Goal: Transaction & Acquisition: Purchase product/service

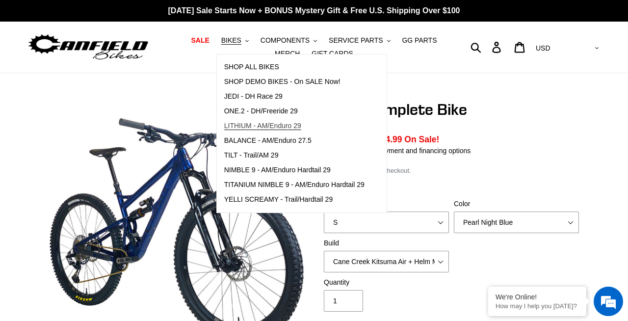
select select "highest-rating"
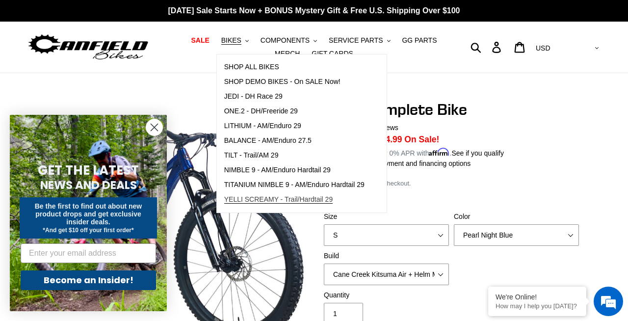
click at [250, 201] on span "YELLI SCREAMY - Trail/Hardtail 29" at bounding box center [278, 199] width 109 height 8
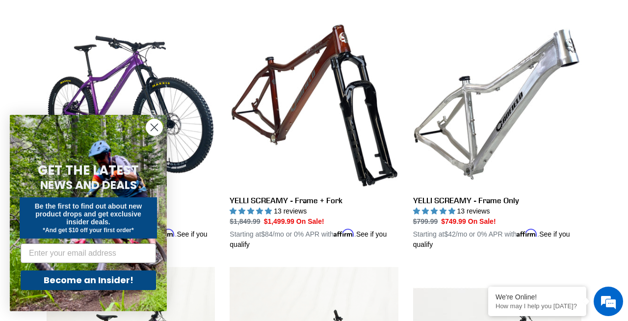
click at [151, 127] on circle "Close dialog" at bounding box center [154, 127] width 16 height 16
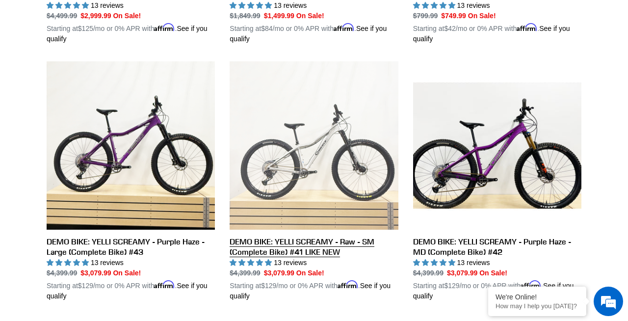
click at [338, 135] on link "DEMO BIKE: YELLI SCREAMY - Raw - SM (Complete Bike) #41 LIKE NEW" at bounding box center [314, 181] width 168 height 240
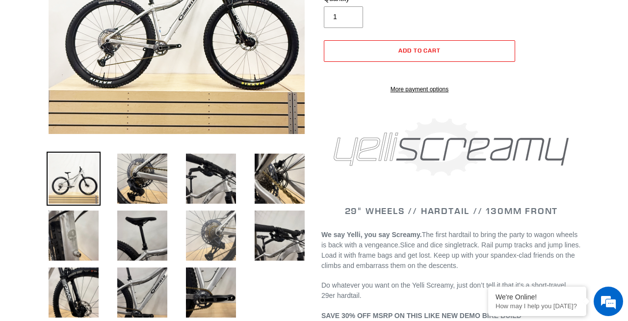
scroll to position [224, 0]
select select "highest-rating"
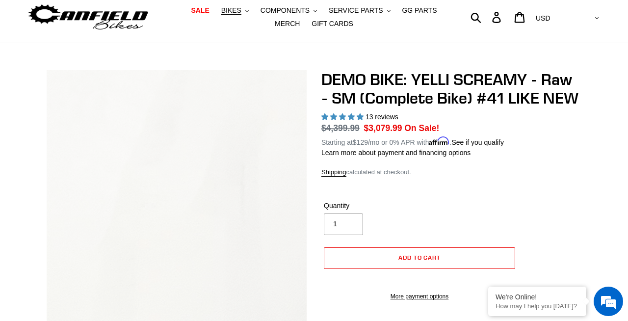
scroll to position [159, 0]
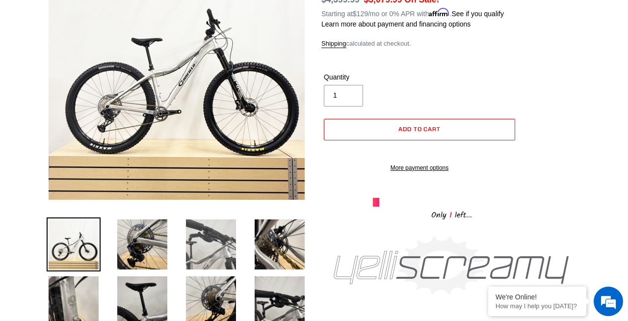
click at [210, 225] on img at bounding box center [211, 244] width 54 height 54
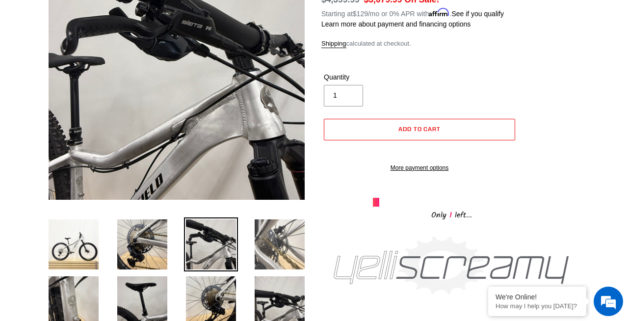
click at [275, 234] on img at bounding box center [280, 244] width 54 height 54
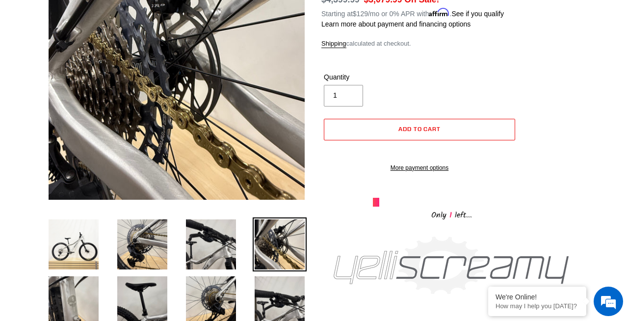
scroll to position [205, 0]
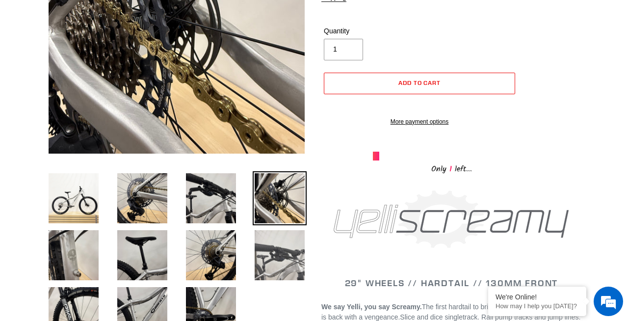
click at [272, 246] on img at bounding box center [280, 255] width 54 height 54
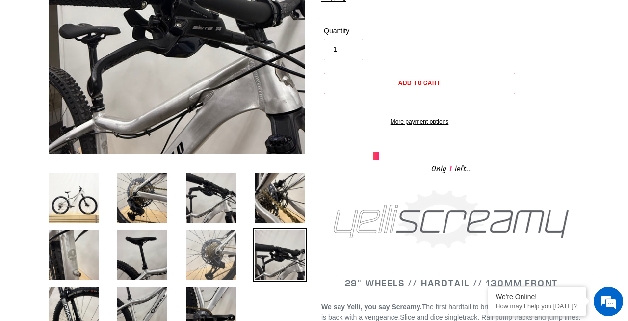
click at [222, 255] on img at bounding box center [211, 255] width 54 height 54
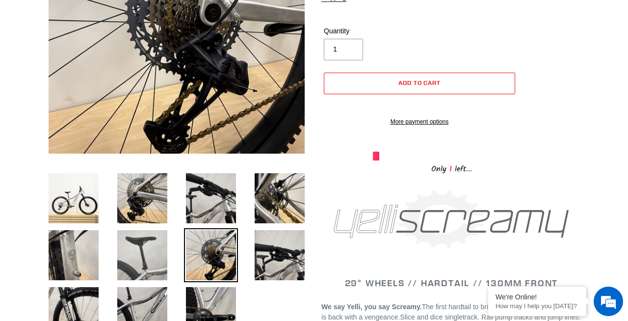
click at [163, 253] on img at bounding box center [142, 255] width 54 height 54
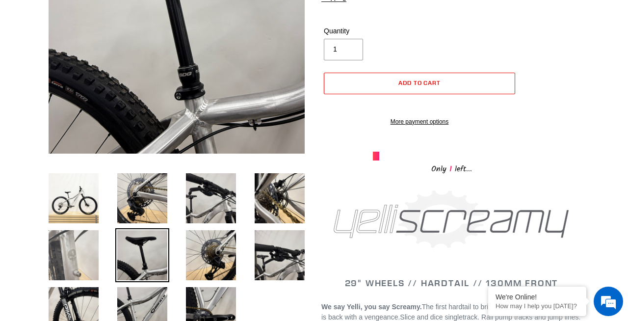
click at [55, 254] on img at bounding box center [74, 255] width 54 height 54
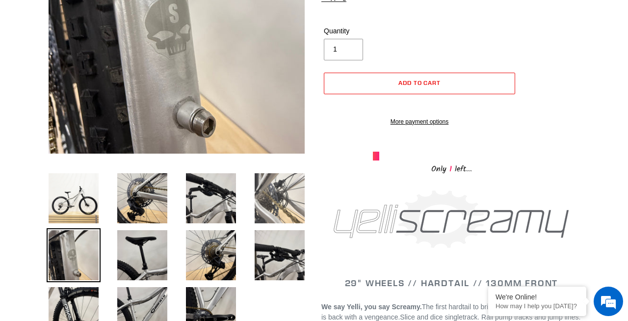
scroll to position [0, 0]
